Goal: Task Accomplishment & Management: Manage account settings

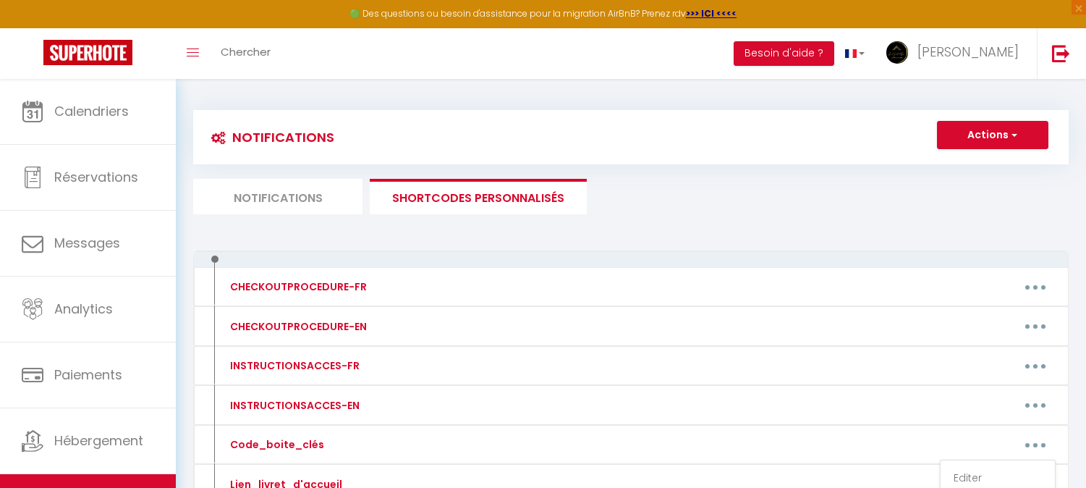
scroll to position [161, 0]
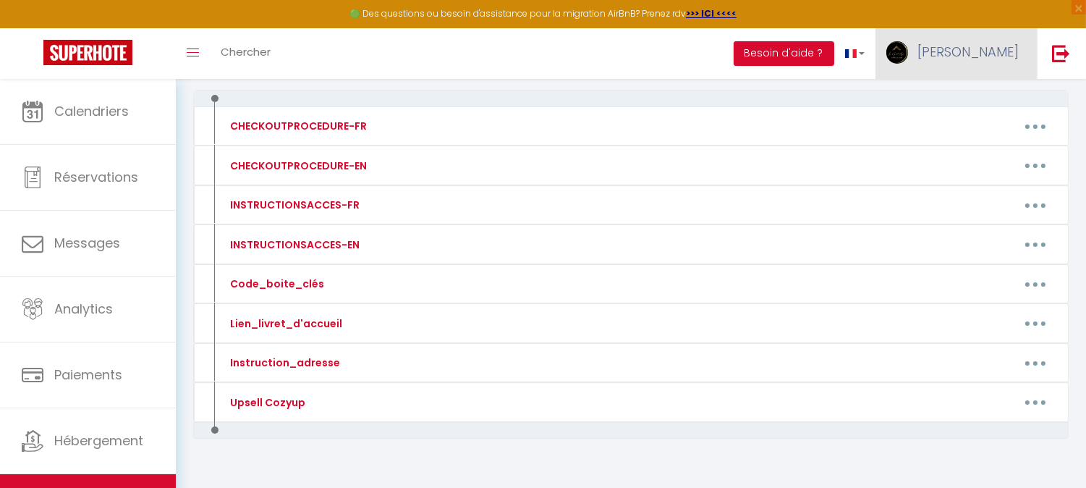
click at [963, 66] on link "[PERSON_NAME]" at bounding box center [956, 53] width 161 height 51
click at [964, 105] on link "Paramètres" at bounding box center [979, 100] width 107 height 25
select select "fr"
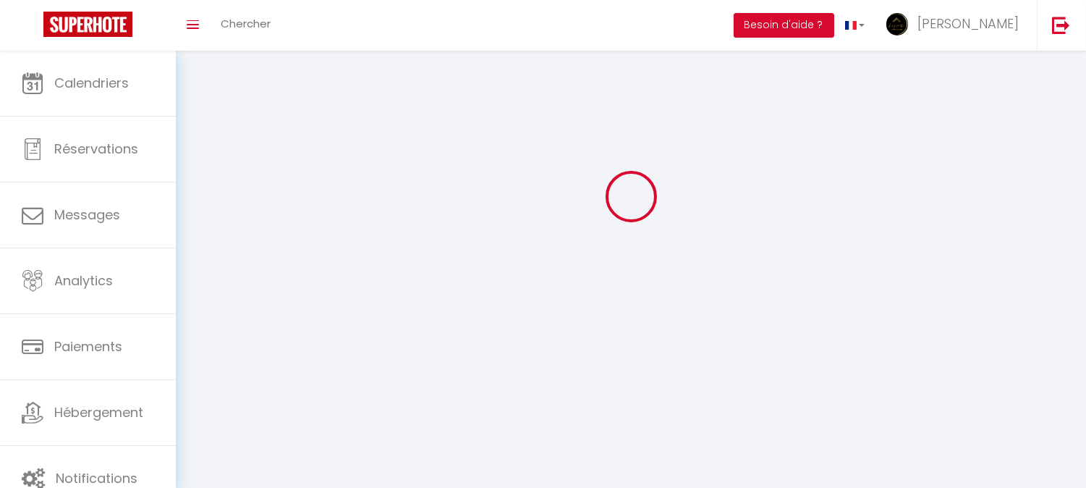
type input "[PERSON_NAME]"
type input "Sourice"
type input "0780117094"
type input "[STREET_ADDRESS][PERSON_NAME]"
type input "49450"
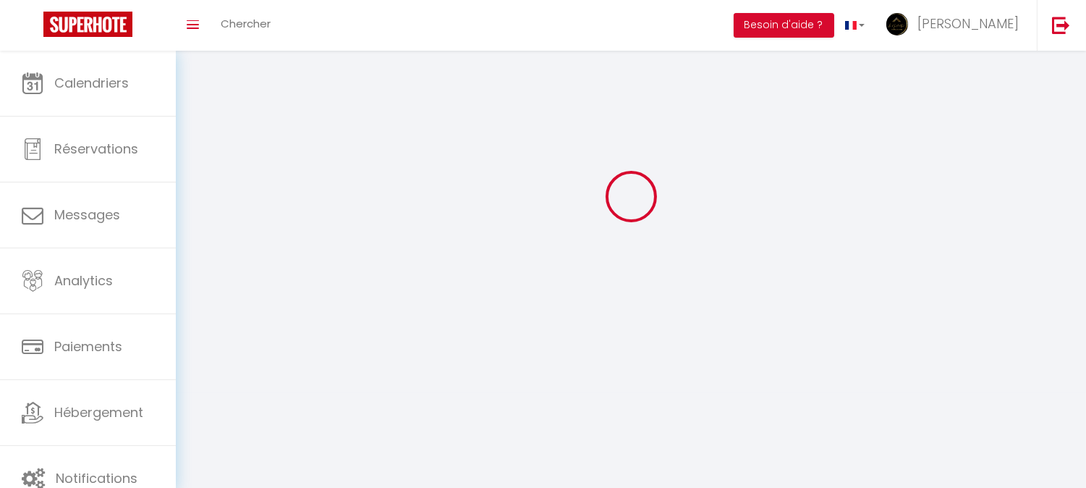
type input "Sevremoine"
type input "BWxWZw4h1Y7Xi6jR1eXnqUQw3"
type input "d9rq1AAAtM7XVB3R4GILrXUcC"
type input "[URL][DOMAIN_NAME]"
select select "28"
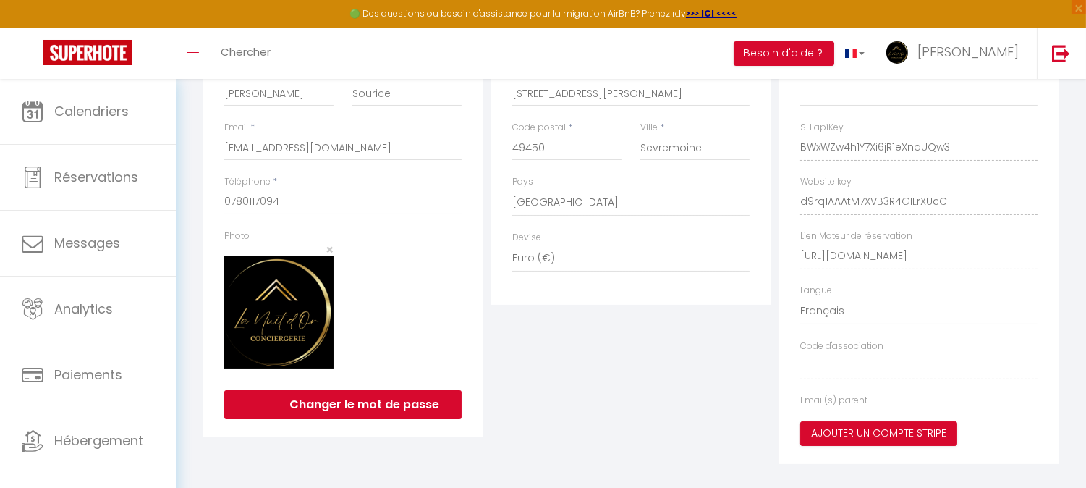
type input "BWxWZw4h1Y7Xi6jR1eXnqUQw3"
type input "d9rq1AAAtM7XVB3R4GILrXUcC"
type input "[URL][DOMAIN_NAME]"
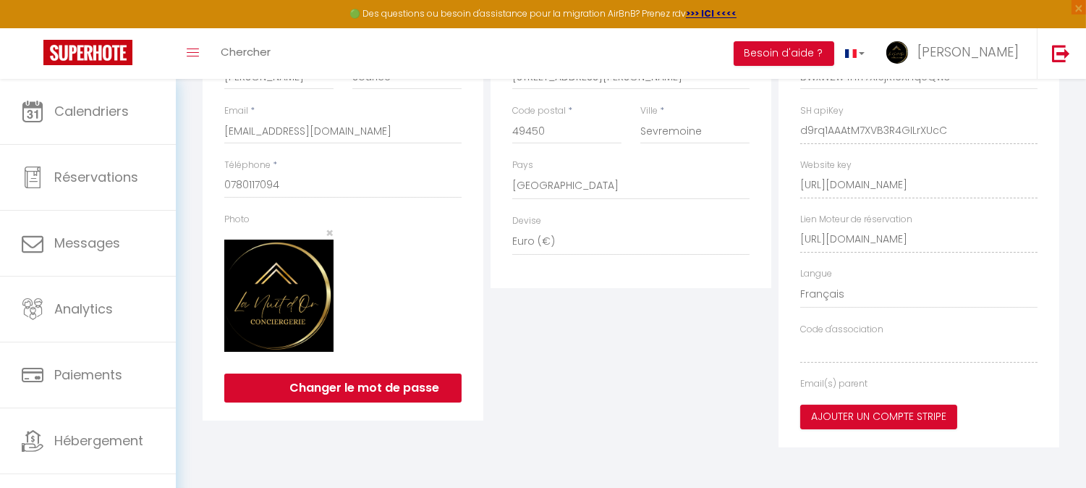
select select "fr"
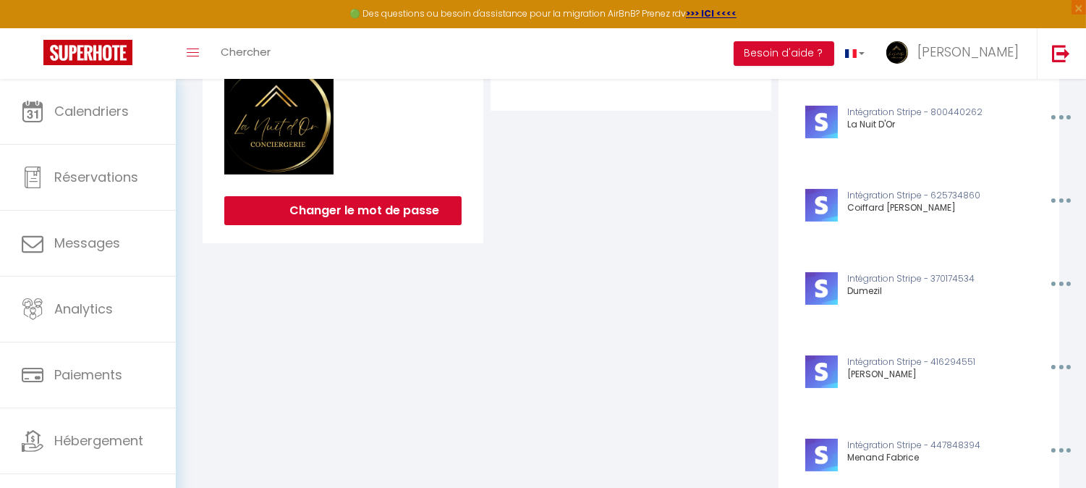
scroll to position [0, 0]
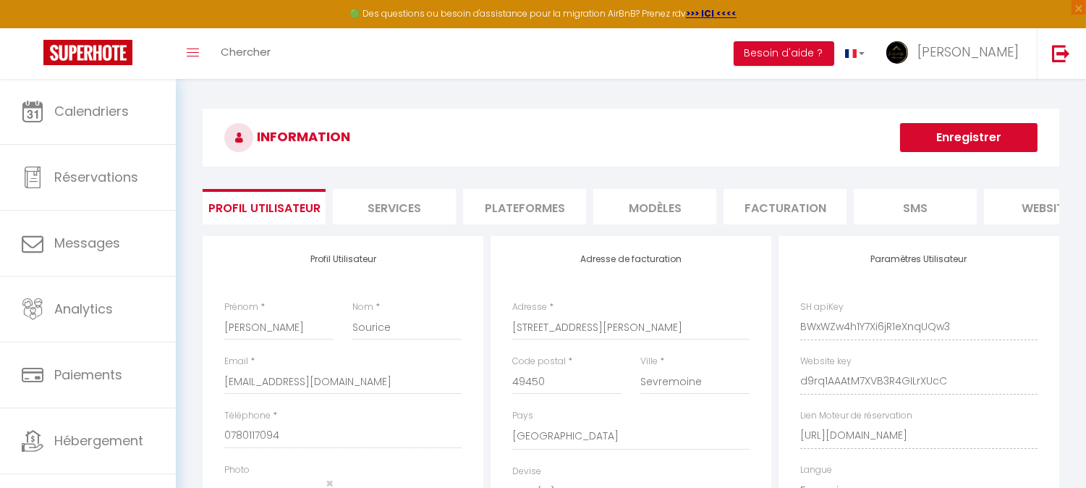
click at [549, 214] on li "Plateformes" at bounding box center [524, 206] width 123 height 35
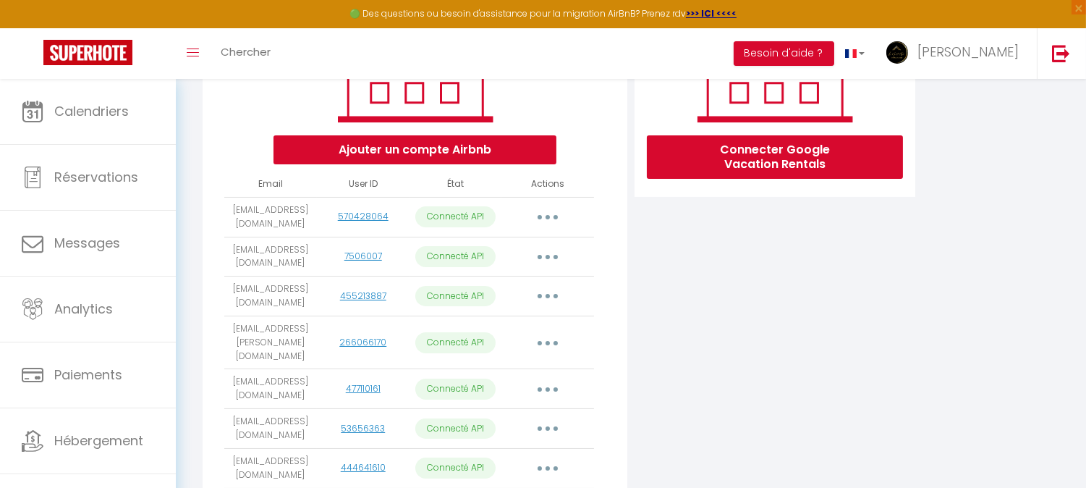
scroll to position [241, 0]
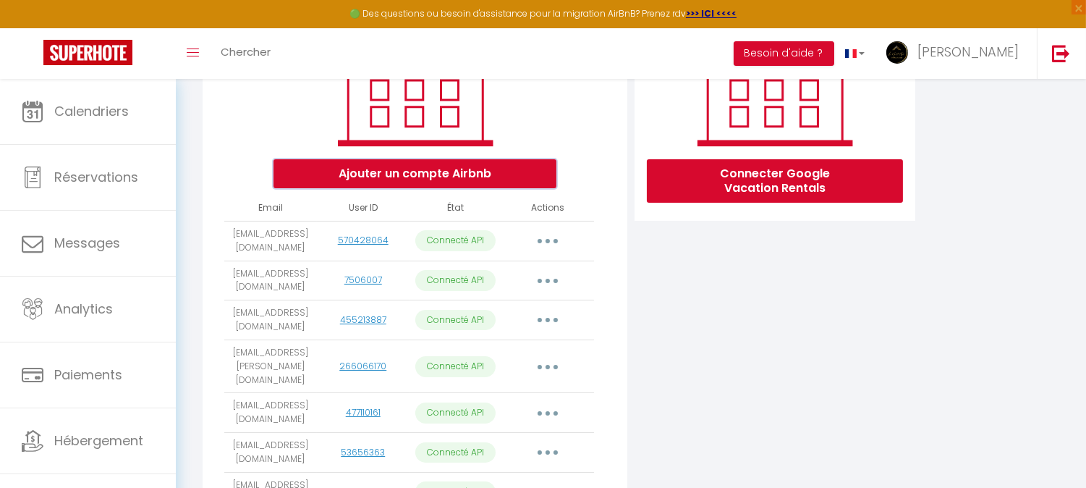
click at [452, 180] on button "Ajouter un compte Airbnb" at bounding box center [415, 173] width 283 height 29
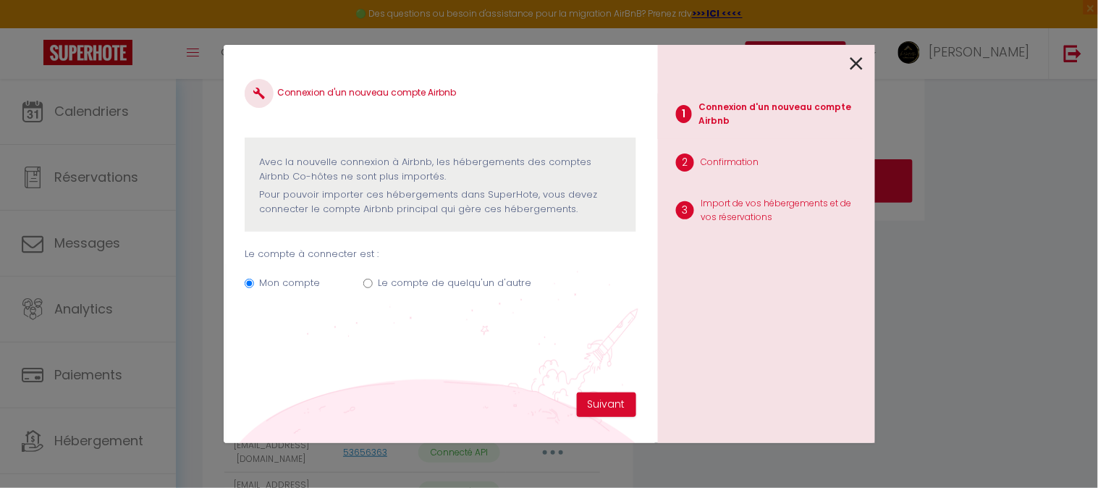
click at [447, 284] on label "Le compte de quelqu'un d'autre" at bounding box center [454, 283] width 153 height 14
click at [373, 284] on input "Le compte de quelqu'un d'autre" at bounding box center [367, 283] width 9 height 9
radio input "true"
radio input "false"
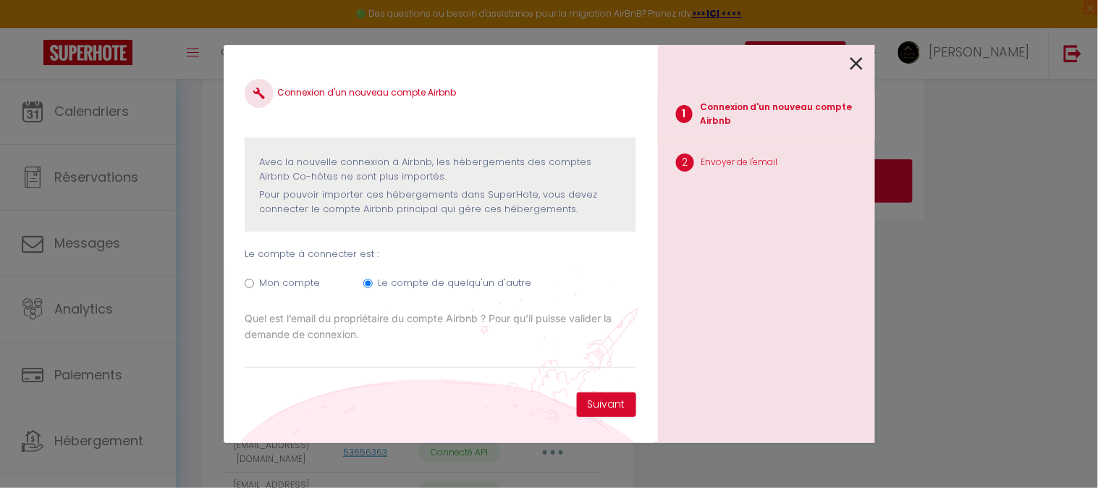
click at [505, 410] on div "Connexion d'un nouveau compte Airbnb Avec la nouvelle connexion à Airbnb, les h…" at bounding box center [440, 244] width 434 height 398
click at [456, 366] on input "Email connexion Airbnb" at bounding box center [440, 355] width 391 height 26
paste input "[EMAIL_ADDRESS][DOMAIN_NAME]"
type input "[EMAIL_ADDRESS][DOMAIN_NAME]"
click at [592, 395] on button "Suivant" at bounding box center [606, 404] width 59 height 25
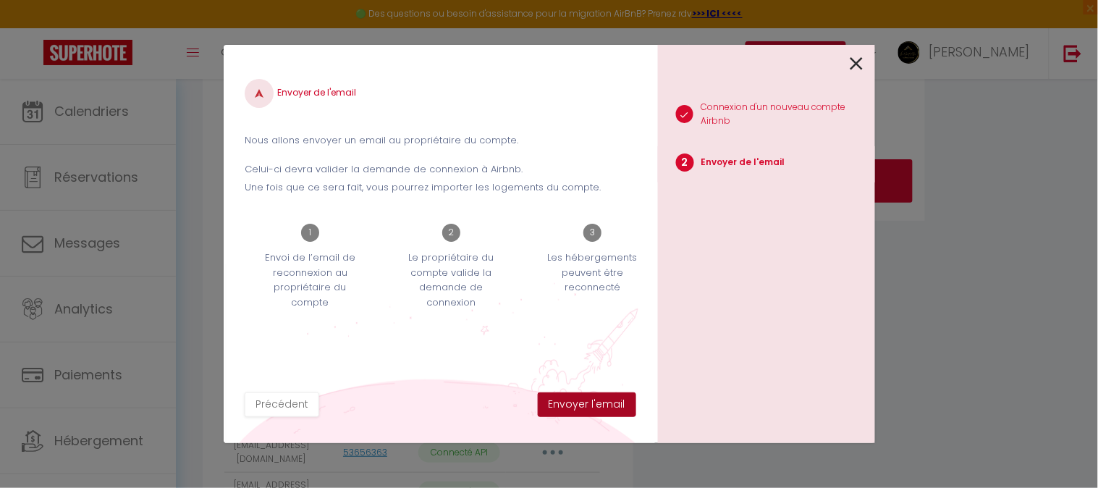
click at [604, 408] on button "Envoyer l'email" at bounding box center [587, 404] width 98 height 25
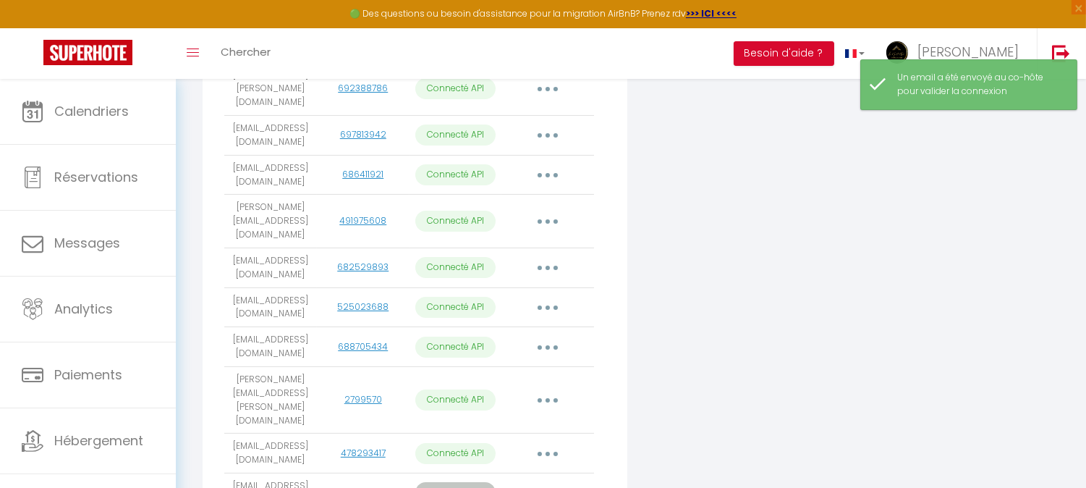
scroll to position [733, 0]
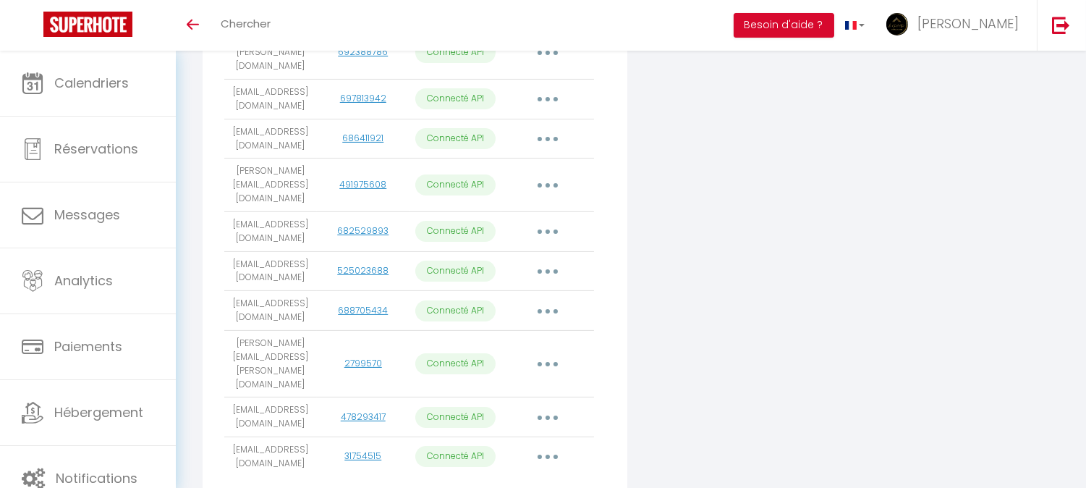
scroll to position [705, 0]
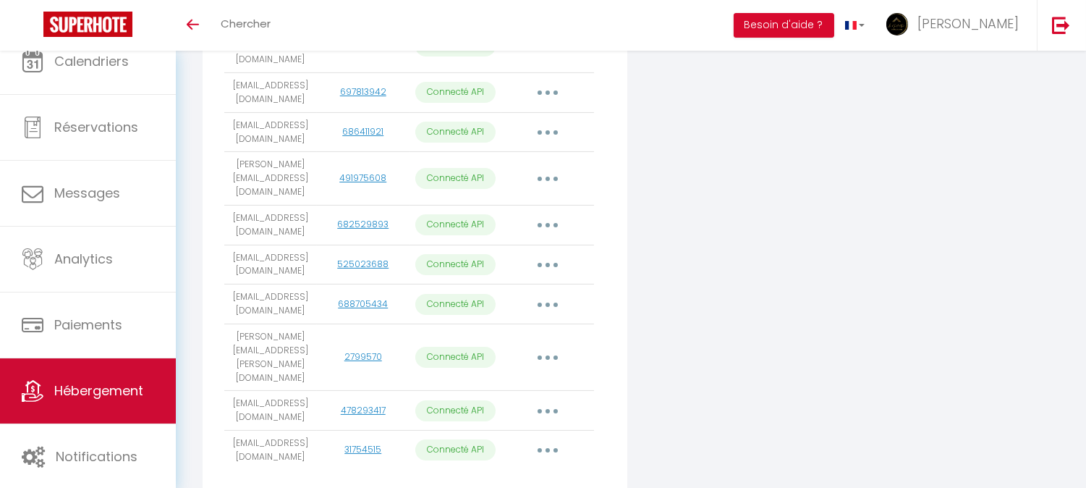
click at [124, 363] on link "Hébergement" at bounding box center [88, 390] width 176 height 65
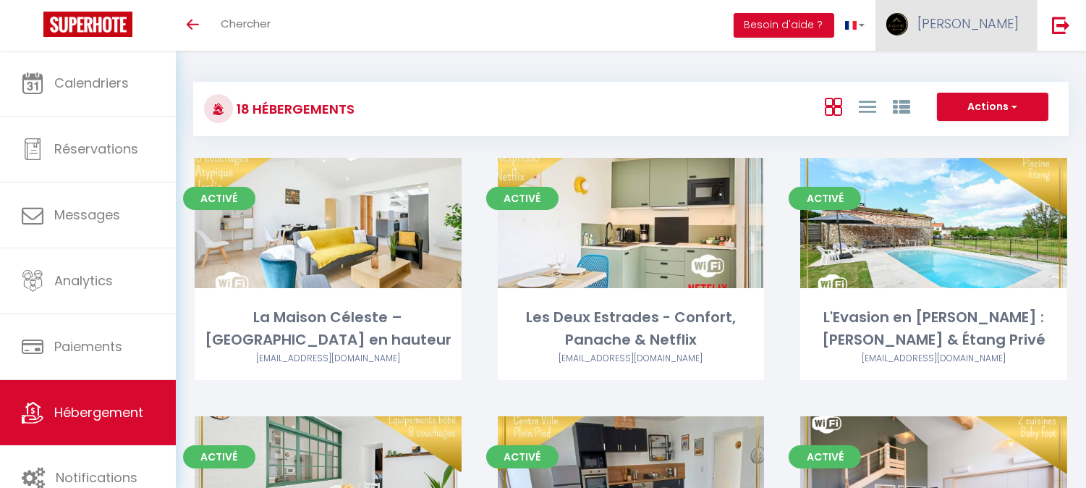
click at [992, 29] on span "[PERSON_NAME]" at bounding box center [968, 23] width 101 height 18
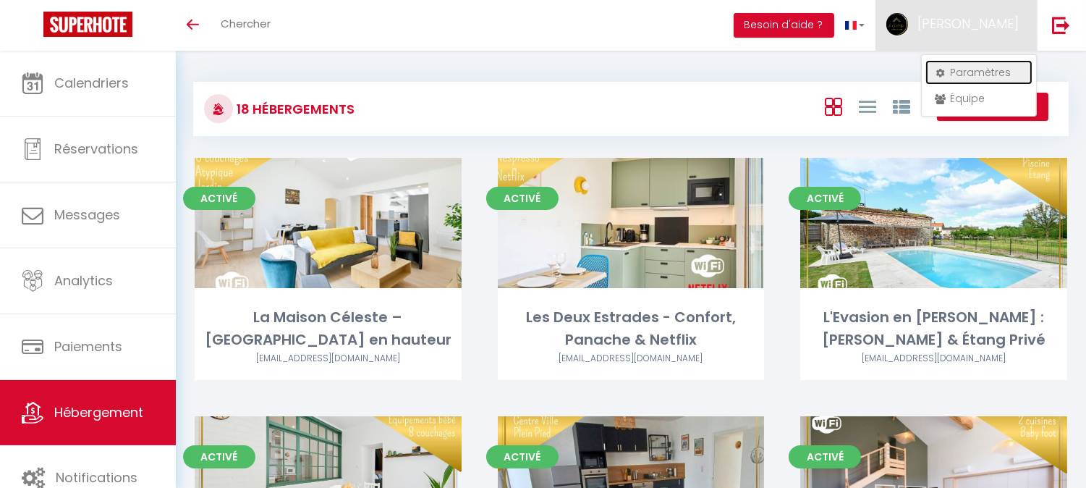
click at [973, 62] on link "Paramètres" at bounding box center [979, 72] width 107 height 25
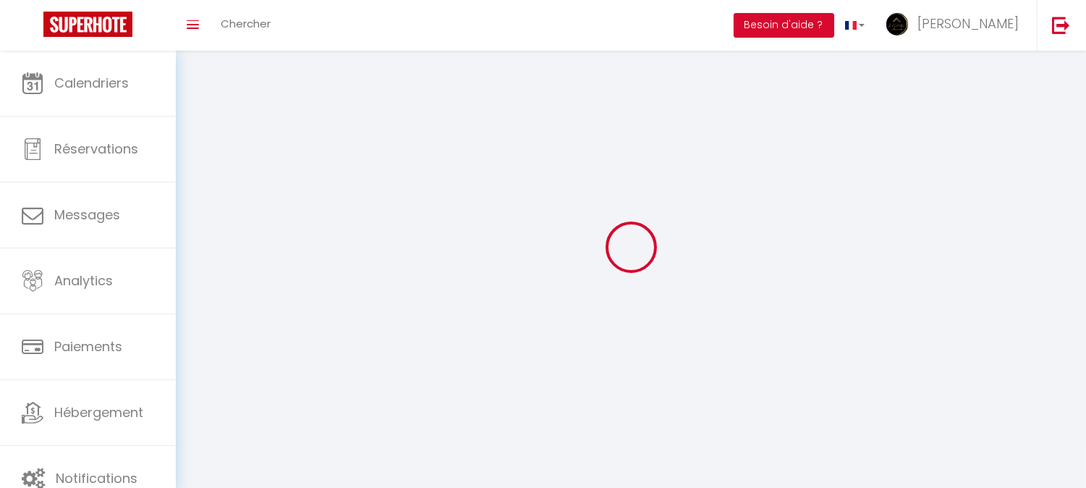
select select "fr"
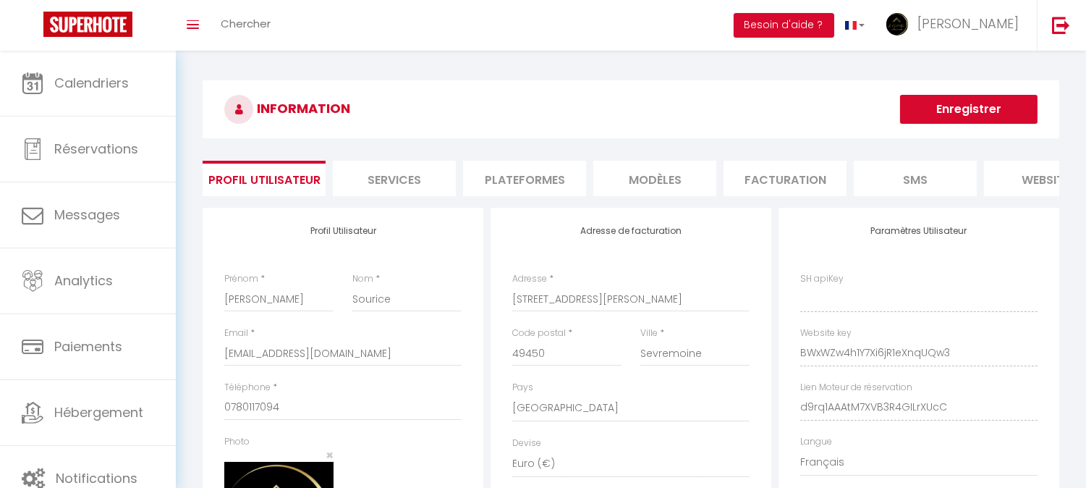
type input "BWxWZw4h1Y7Xi6jR1eXnqUQw3"
type input "d9rq1AAAtM7XVB3R4GILrXUcC"
type input "[URL][DOMAIN_NAME]"
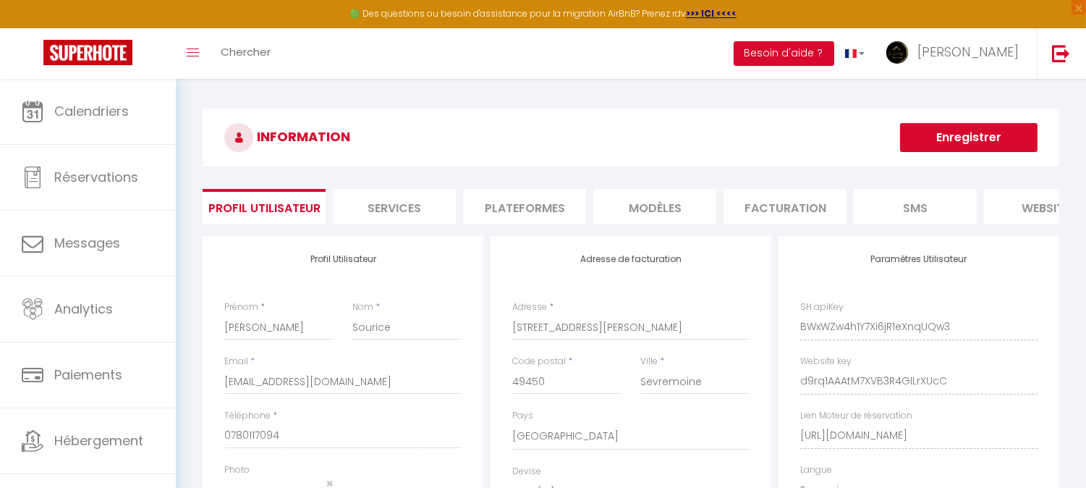
click at [563, 207] on li "Plateformes" at bounding box center [524, 206] width 123 height 35
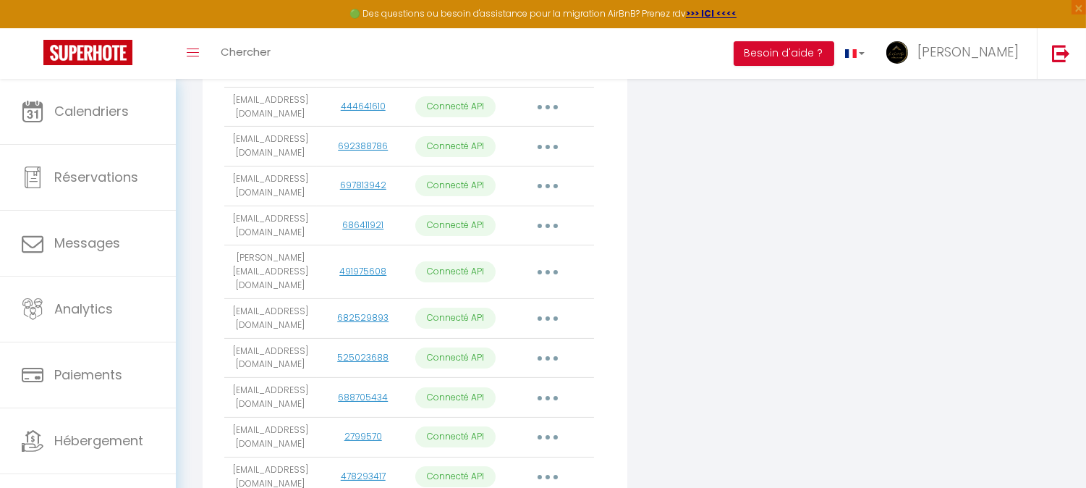
scroll to position [733, 0]
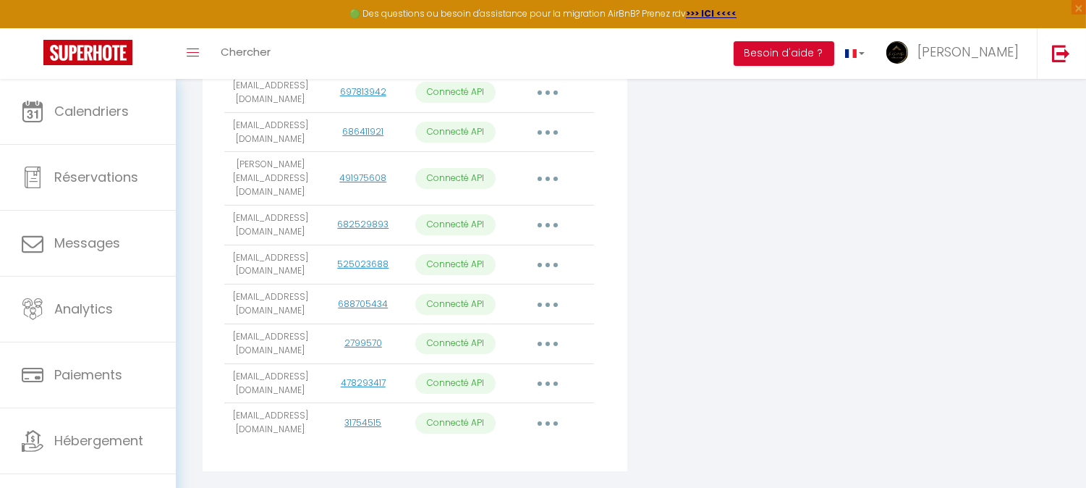
click at [550, 403] on td "Importer les appartements Supprimer Reconnecter le compte" at bounding box center [548, 423] width 93 height 40
click at [547, 411] on button "button" at bounding box center [548, 422] width 41 height 23
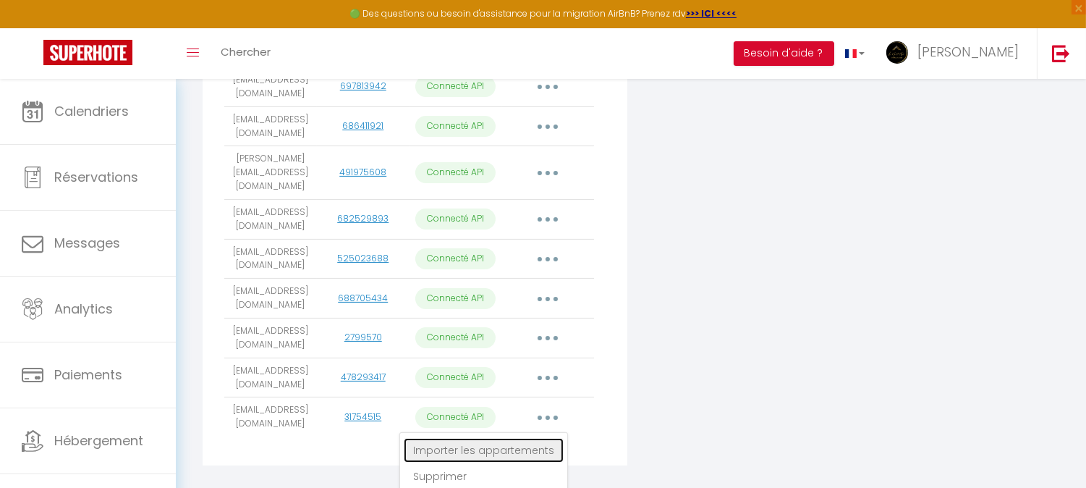
click at [512, 438] on link "Importer les appartements" at bounding box center [484, 450] width 160 height 25
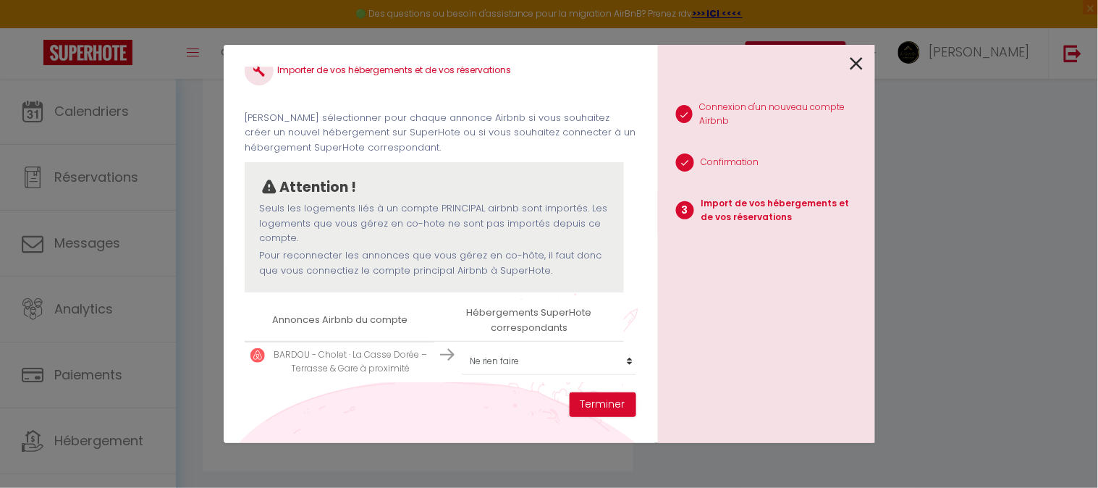
scroll to position [34, 0]
click at [546, 350] on select "Créer un nouvel hébergement Ne rien faire La Maison Céleste – Jardin et Charme …" at bounding box center [551, 361] width 178 height 28
select select "create_new"
click at [462, 347] on select "Créer un nouvel hébergement Ne rien faire La Maison Céleste – Jardin et Charme …" at bounding box center [551, 361] width 178 height 28
click at [609, 408] on button "Terminer" at bounding box center [603, 404] width 67 height 25
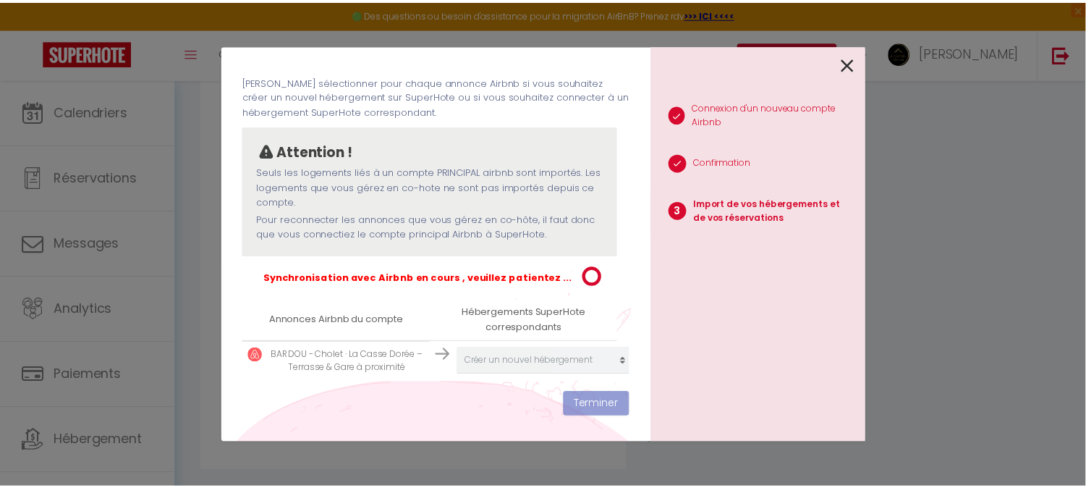
scroll to position [70, 0]
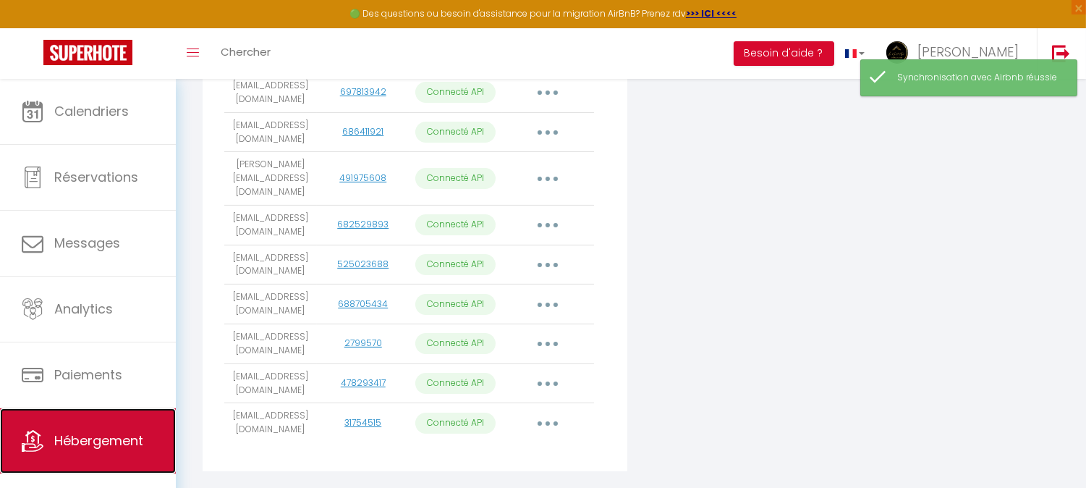
click at [114, 435] on span "Hébergement" at bounding box center [98, 440] width 89 height 18
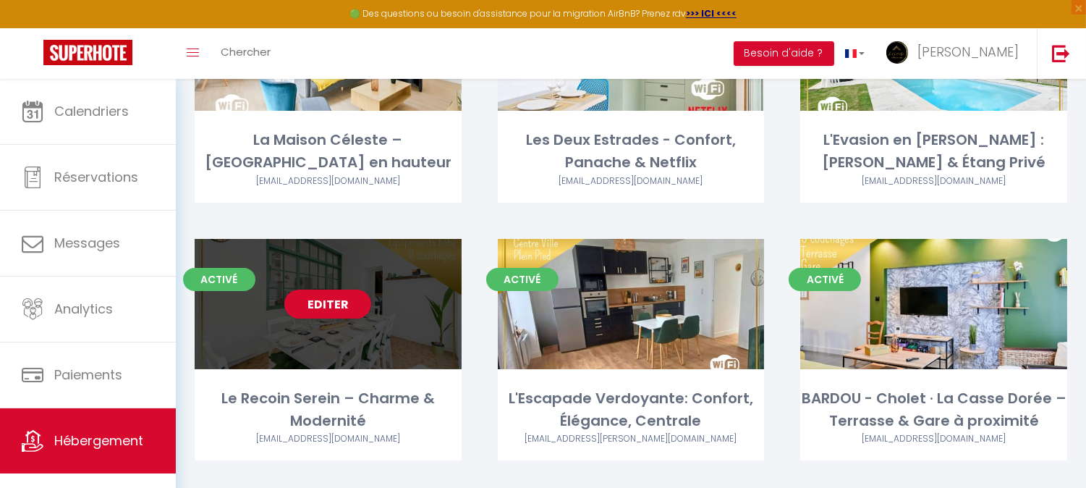
scroll to position [241, 0]
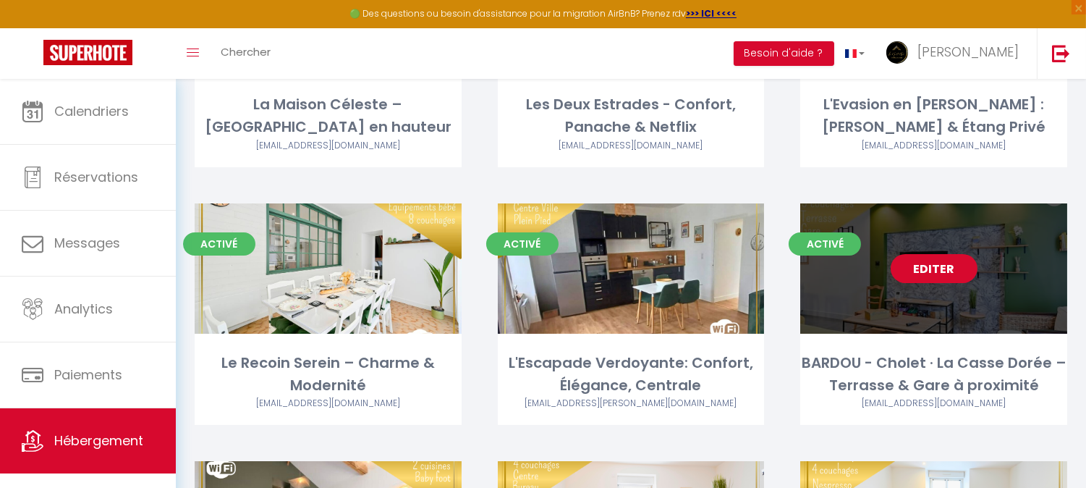
click at [953, 263] on link "Editer" at bounding box center [934, 268] width 87 height 29
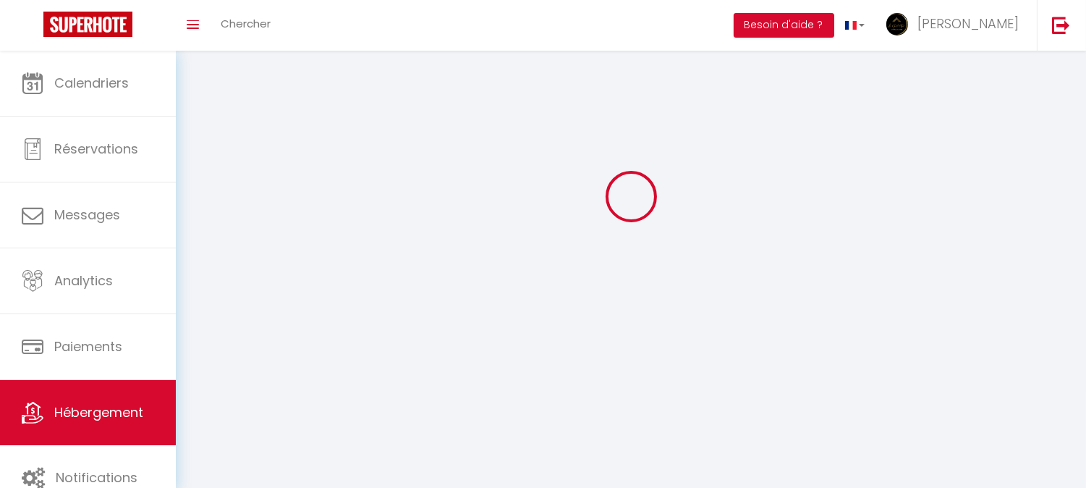
select select
select select "28"
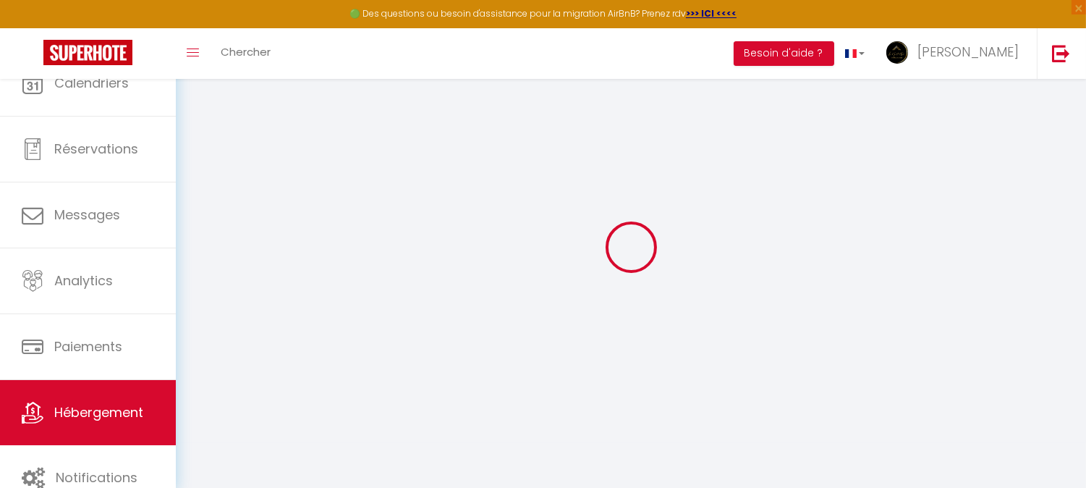
select select
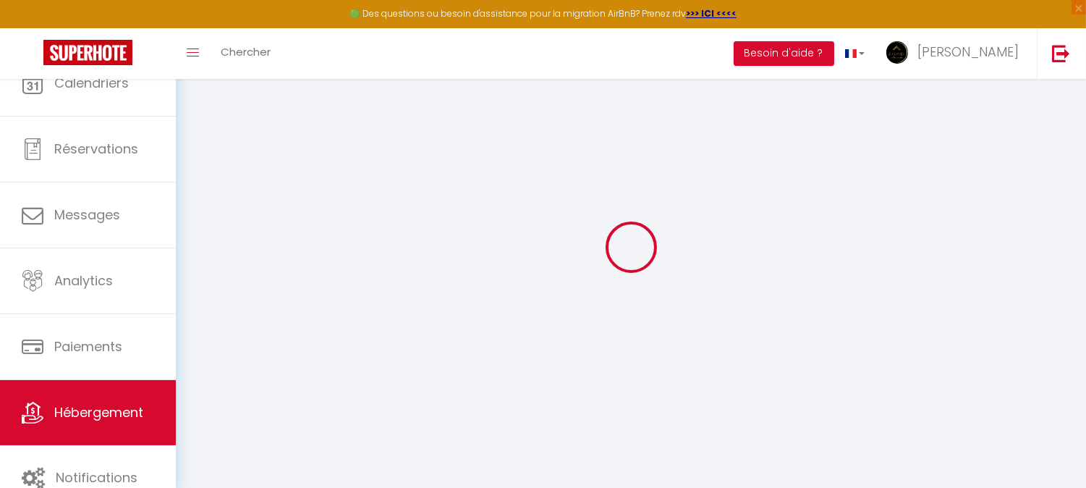
select select
checkbox input "false"
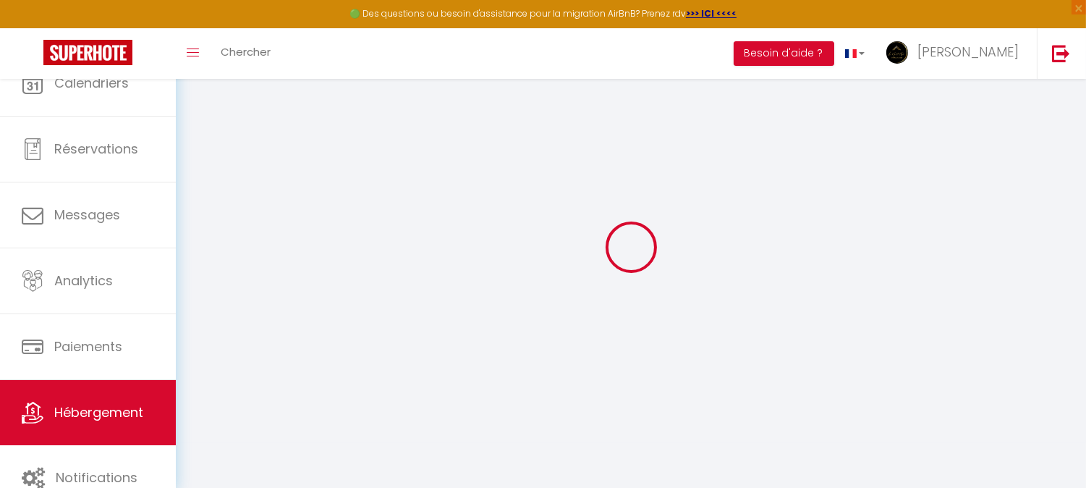
select select
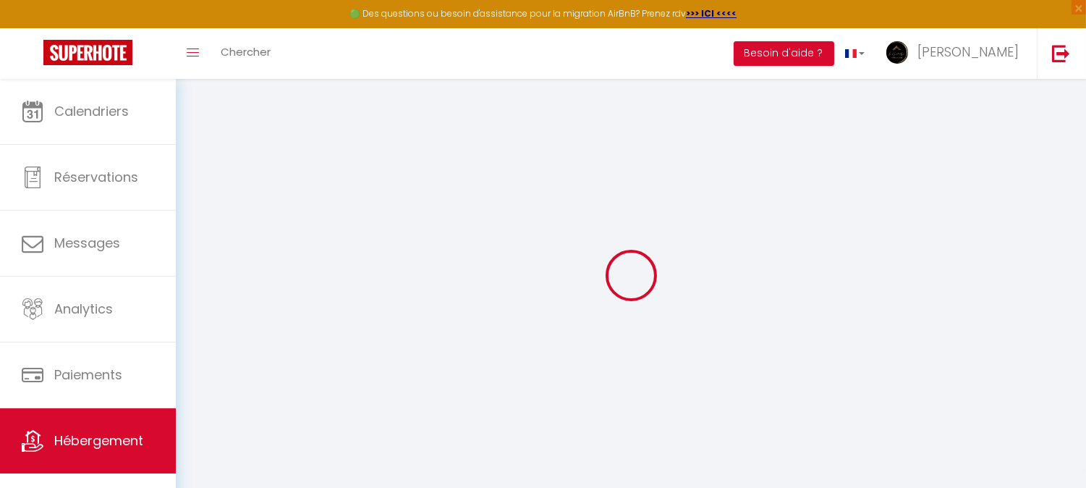
select select
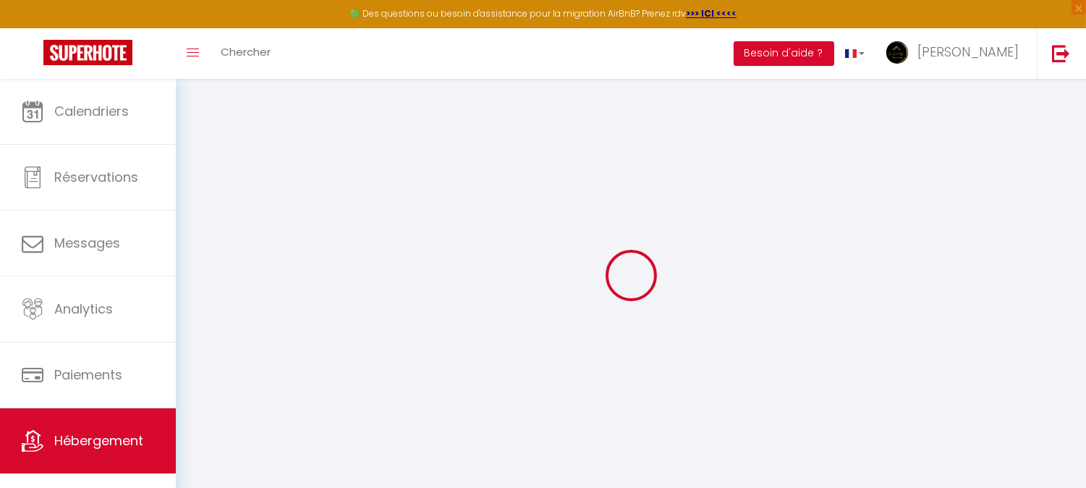
select select
checkbox input "false"
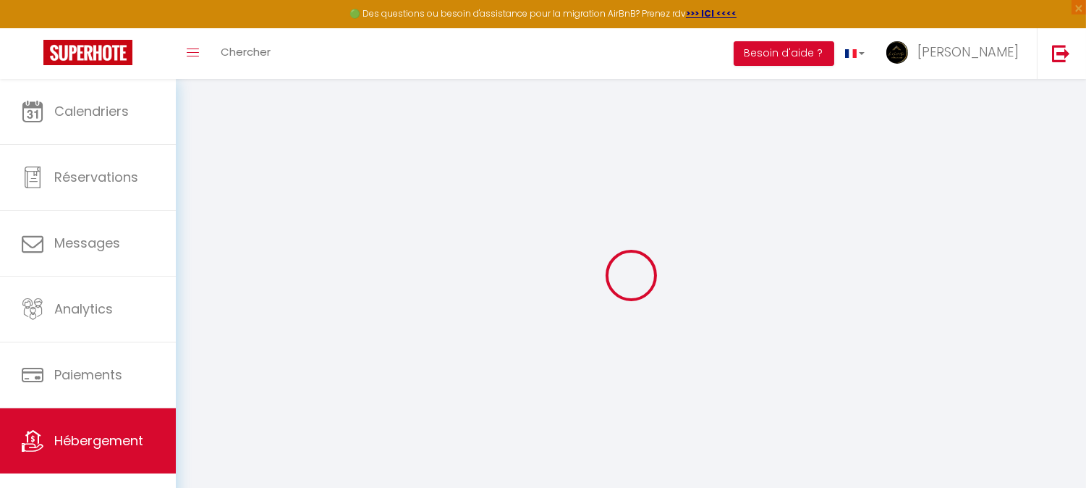
select select
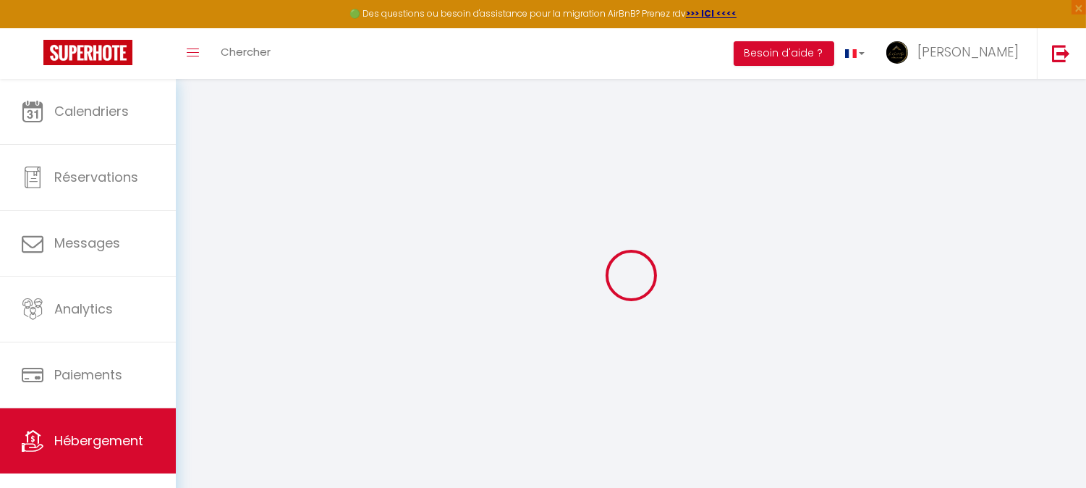
select select
checkbox input "false"
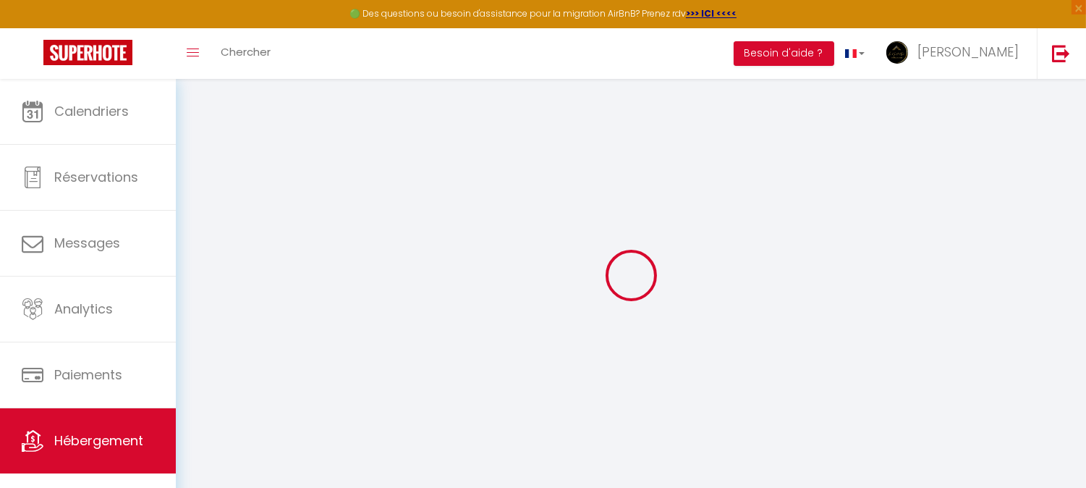
checkbox input "false"
select select
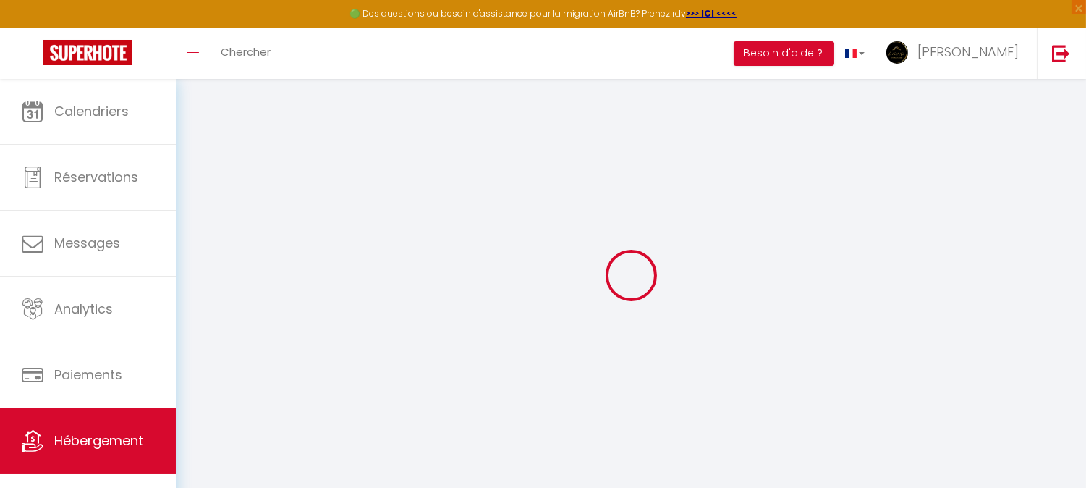
select select
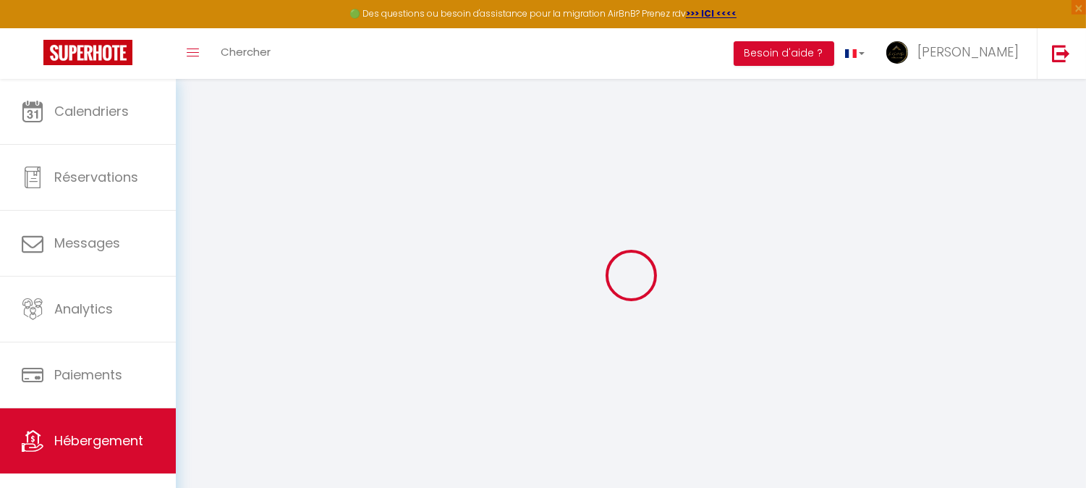
checkbox input "false"
select select
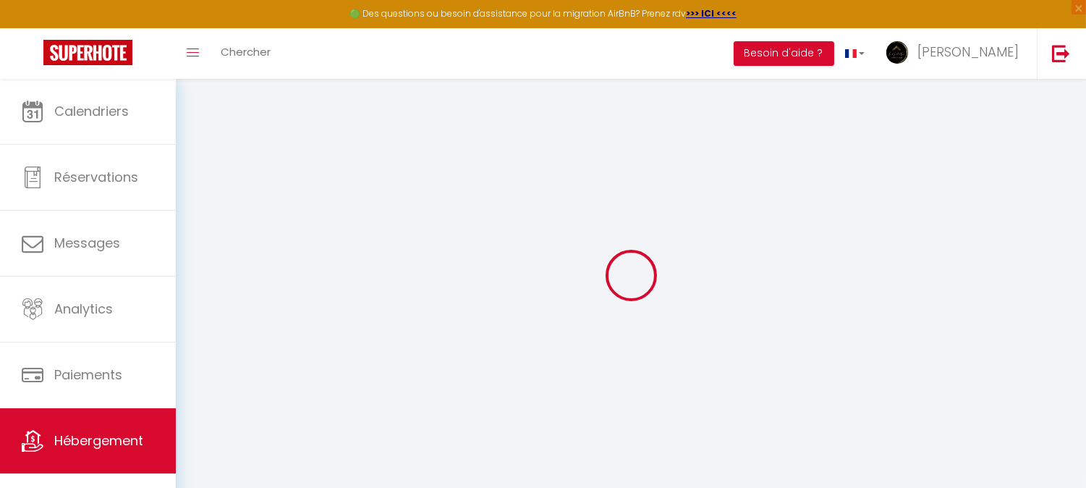
select select
type input "BARDOU - Cholet · La Casse Dorée – Terrasse & Gare à proximité"
select select "houses"
select select "9"
select select "3"
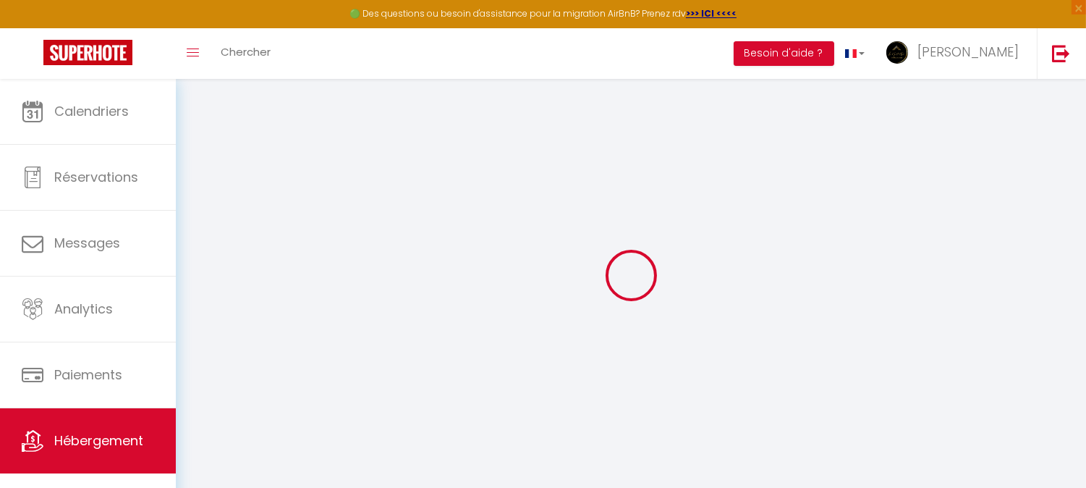
type input "59"
select select
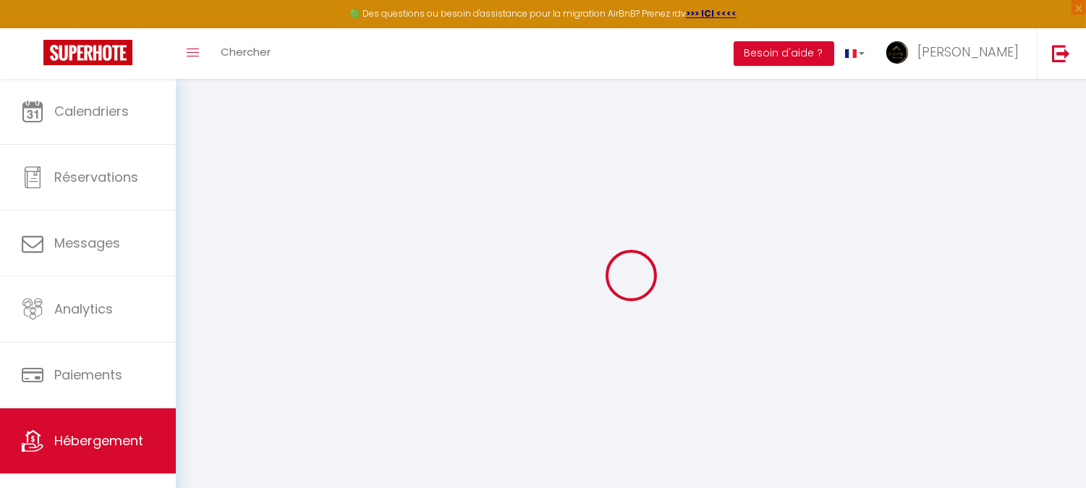
select select
type input "50 Rue de la Casse"
type input "49300"
type input "Cholet"
type input "[EMAIL_ADDRESS][DOMAIN_NAME]"
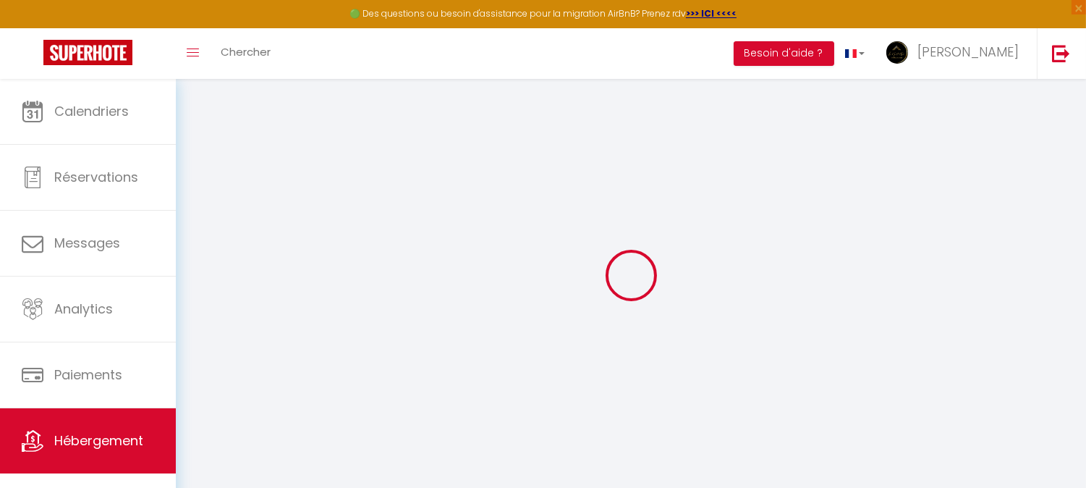
select select
checkbox input "false"
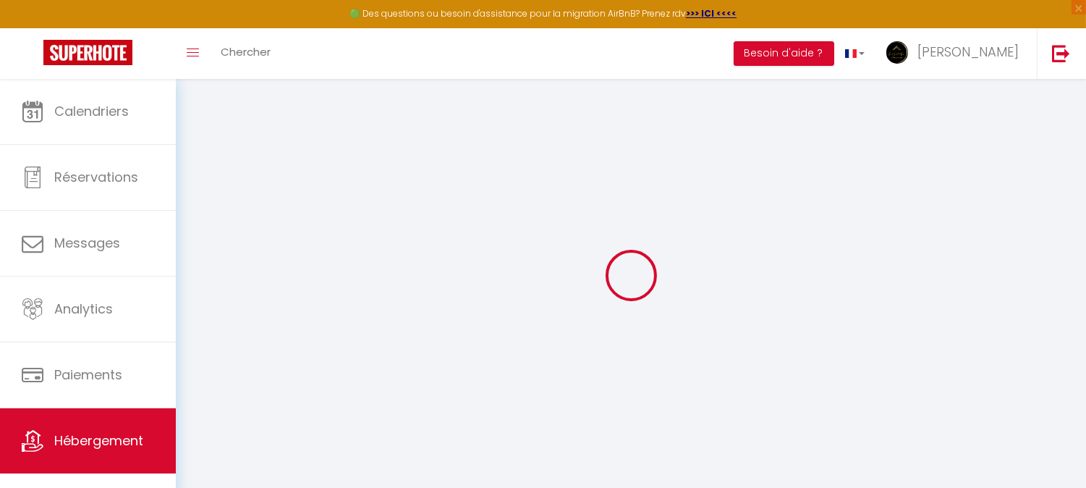
type input "0"
select select
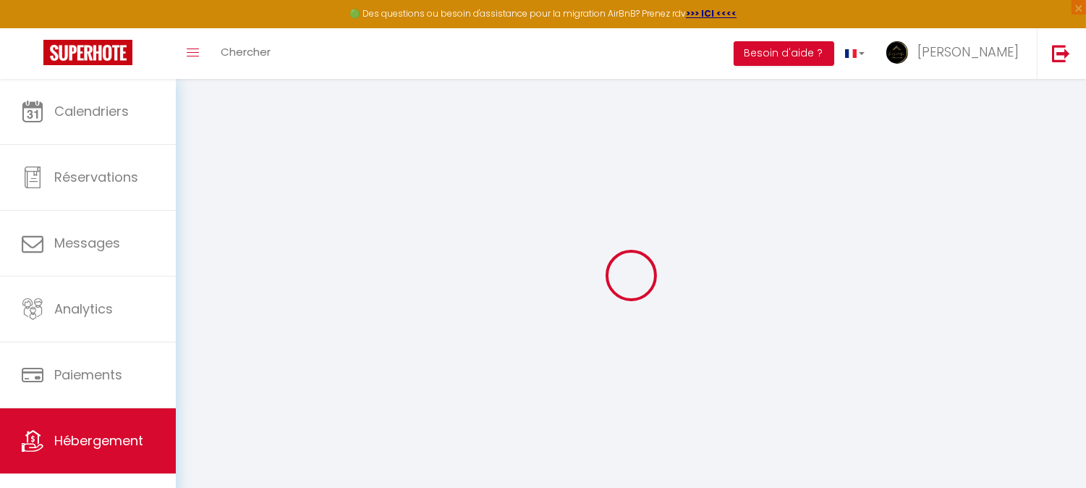
checkbox input "false"
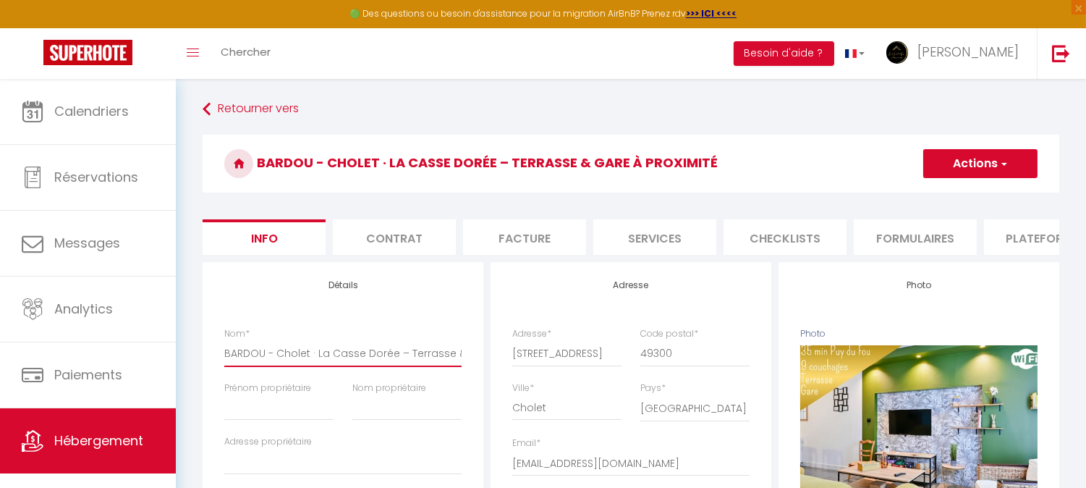
click at [317, 366] on input "BARDOU - Cholet · La Casse Dorée – Terrasse & Gare à proximité" at bounding box center [342, 353] width 237 height 26
drag, startPoint x: 317, startPoint y: 366, endPoint x: 181, endPoint y: 387, distance: 137.8
type input "La Casse Dorée – Terrasse & Gare à proximité"
select select
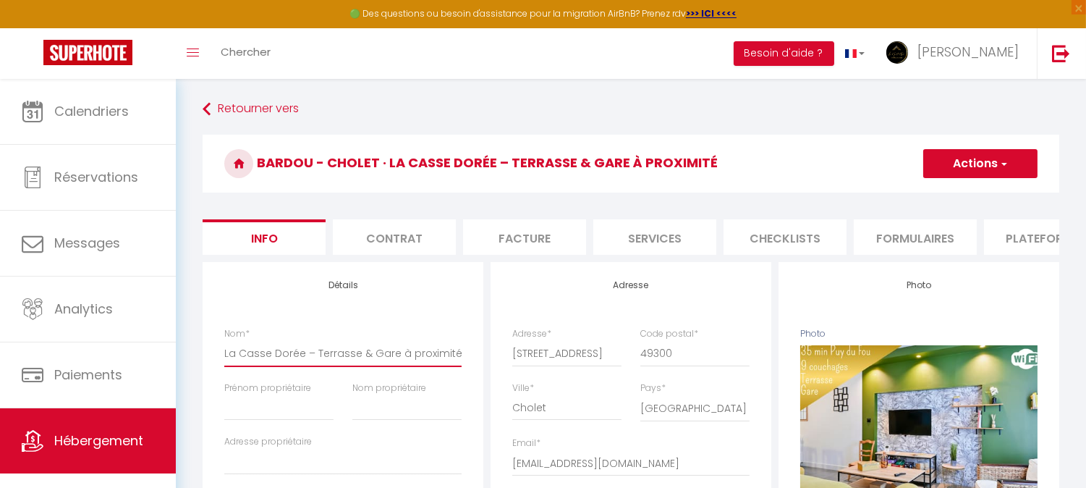
checkbox input "false"
type input "La Casse Dorée – Terrasse & Gare à proximité"
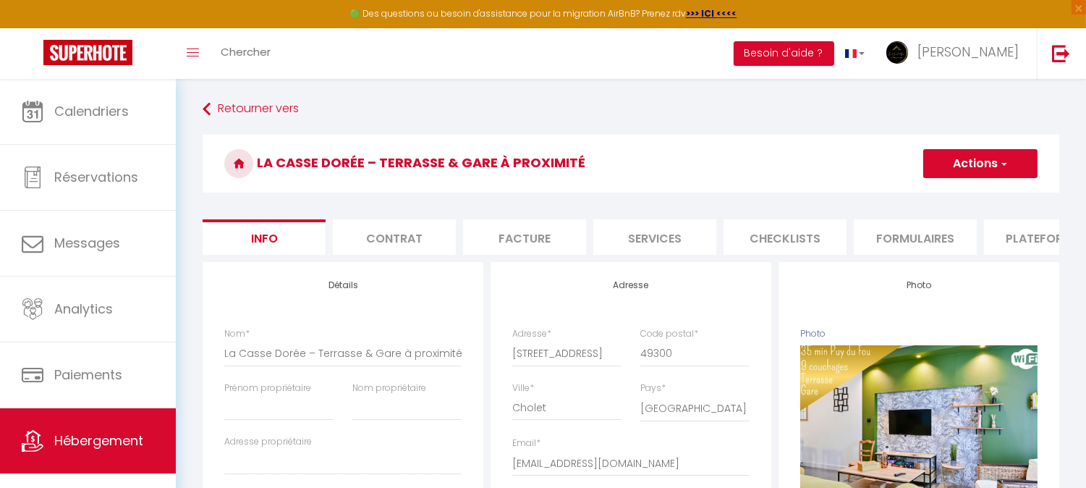
click at [1000, 164] on span "button" at bounding box center [1003, 163] width 9 height 14
click at [924, 200] on input "Enregistrer" at bounding box center [924, 195] width 54 height 14
